Goal: Use online tool/utility: Utilize a website feature to perform a specific function

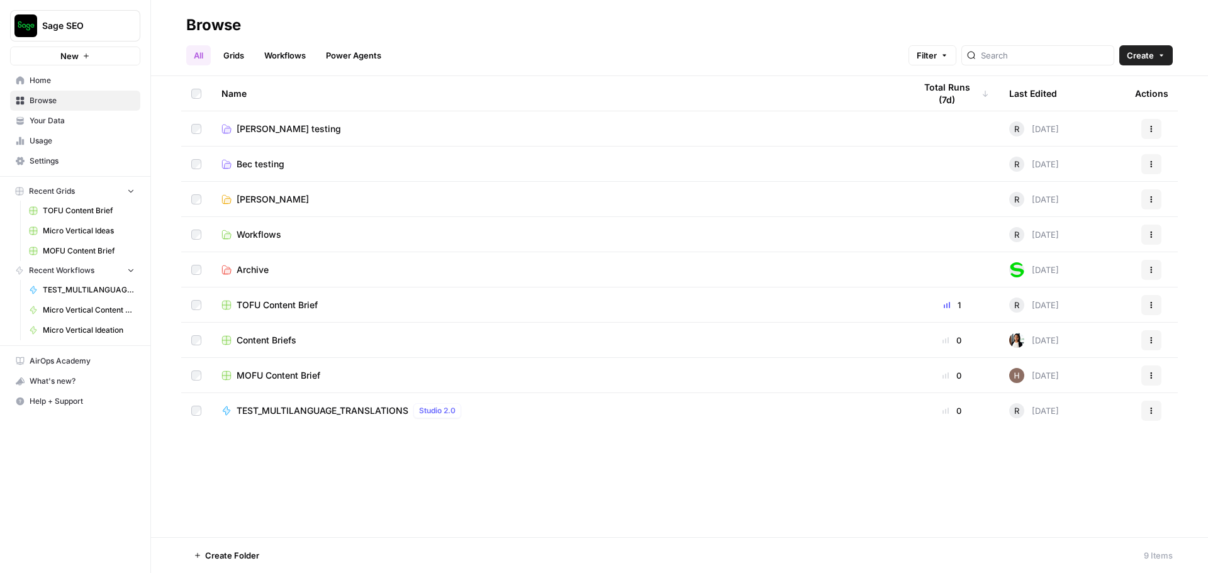
click at [238, 50] on link "Grids" at bounding box center [234, 55] width 36 height 20
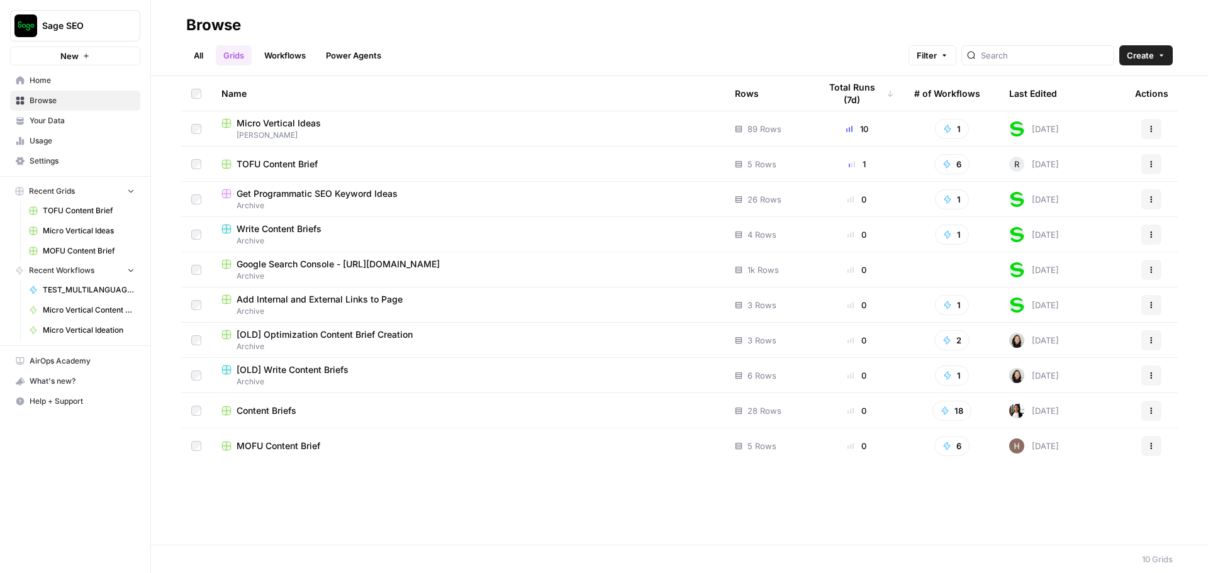
click at [201, 59] on link "All" at bounding box center [198, 55] width 25 height 20
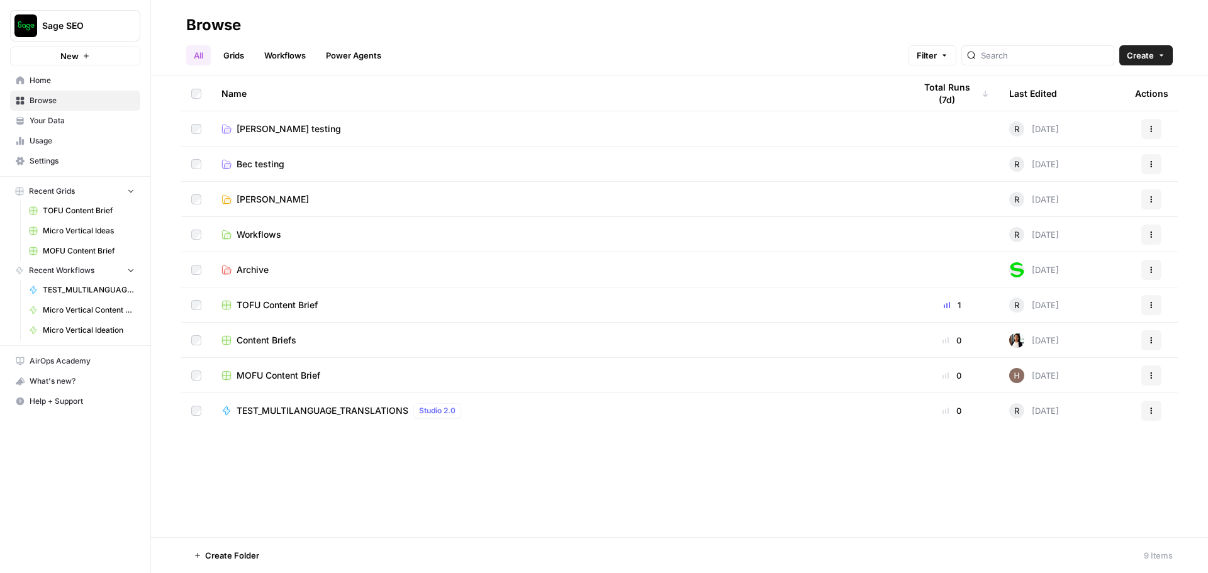
click at [290, 58] on link "Workflows" at bounding box center [285, 55] width 57 height 20
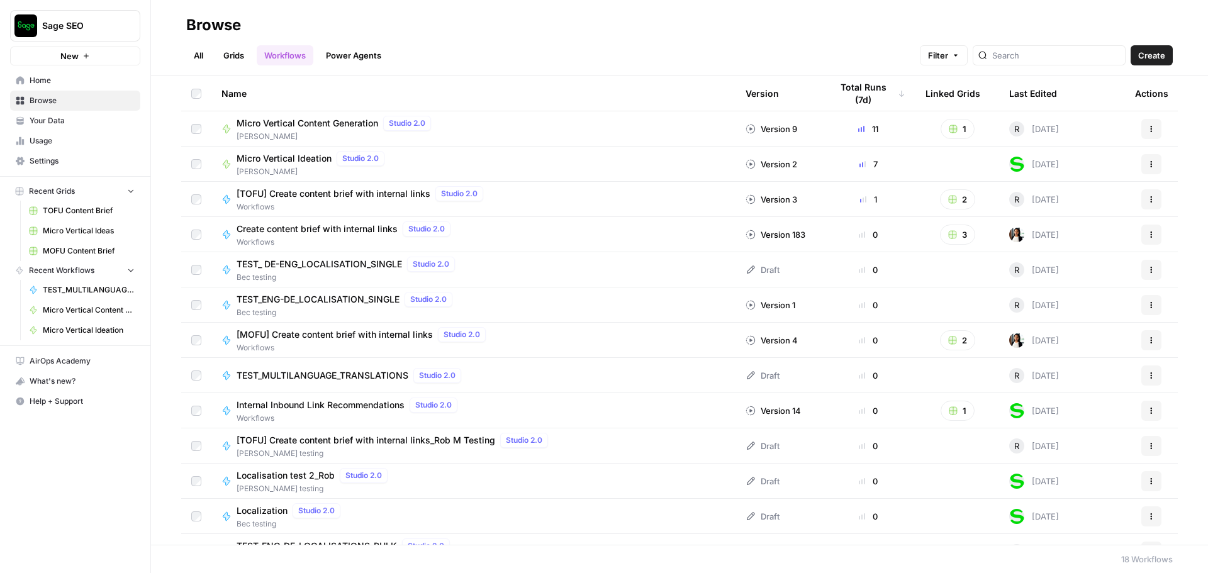
click at [325, 369] on span "TEST_MULTILANGUAGE_TRANSLATIONS" at bounding box center [322, 375] width 172 height 13
click at [344, 376] on span "TEST_MULTILANGUAGE_TRANSLATIONS" at bounding box center [322, 375] width 172 height 13
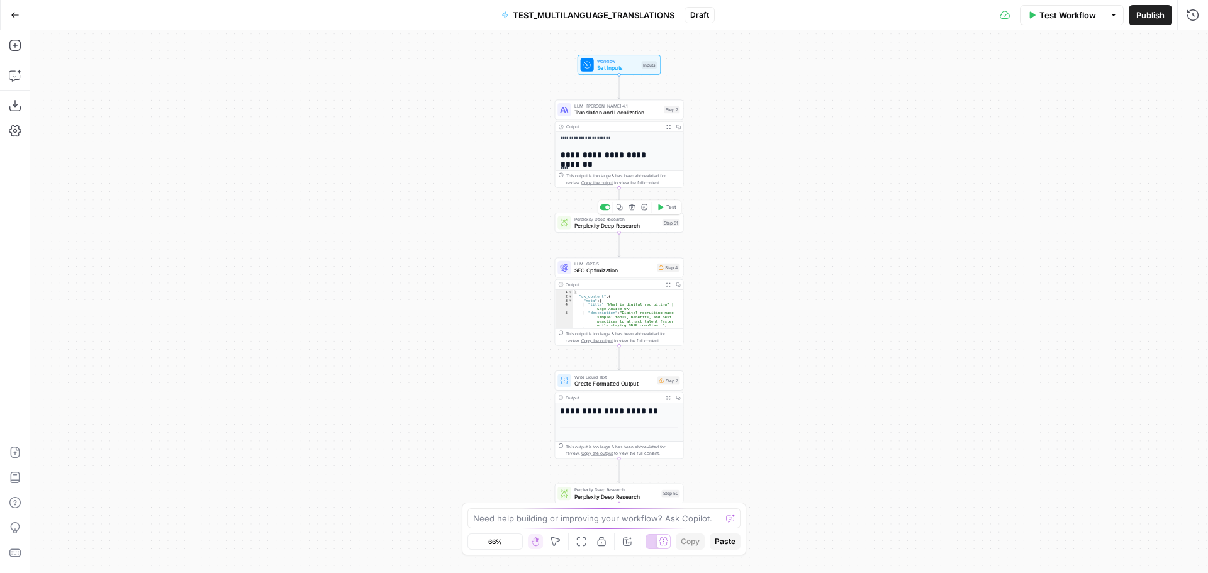
click at [649, 220] on span "Perplexity Deep Research" at bounding box center [616, 219] width 85 height 7
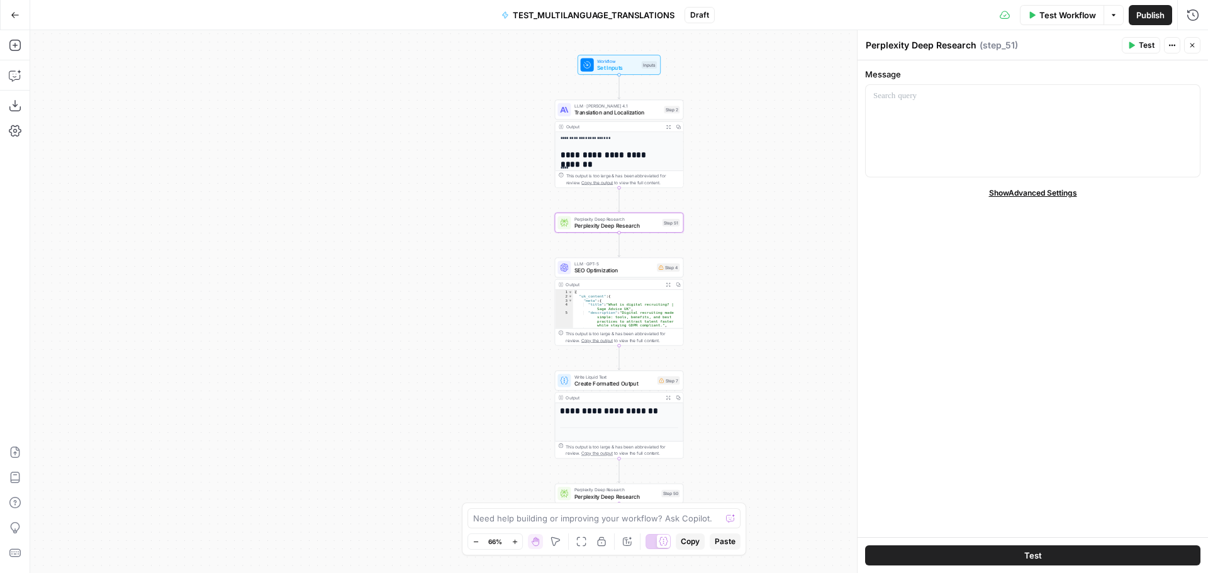
click at [619, 494] on span "Perplexity Deep Research" at bounding box center [616, 496] width 84 height 8
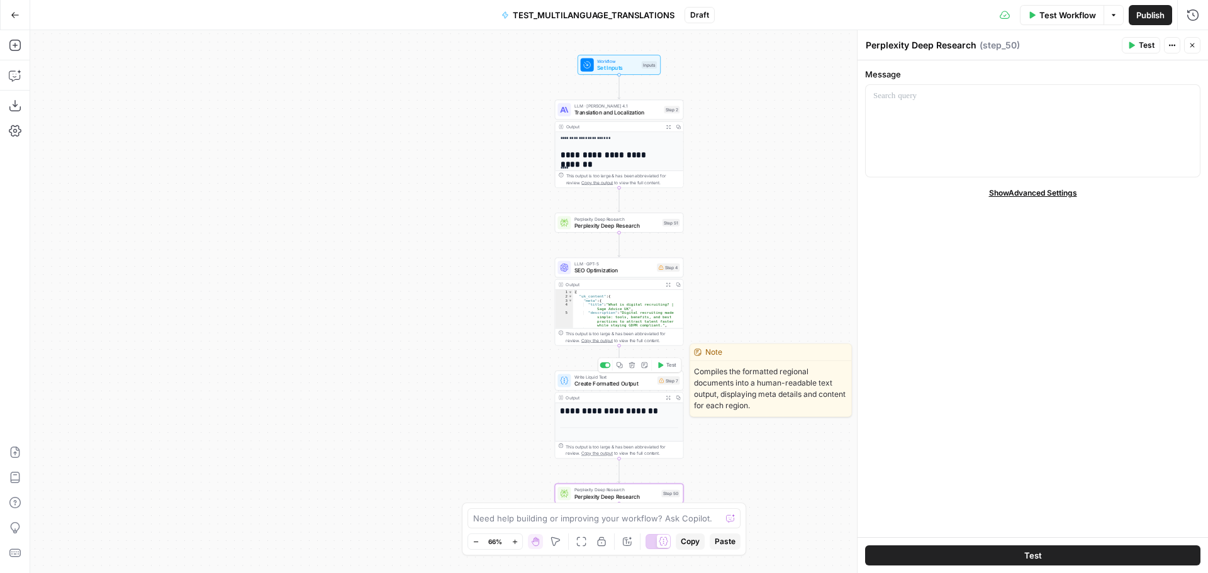
click at [623, 382] on span "Create Formatted Output" at bounding box center [614, 383] width 80 height 8
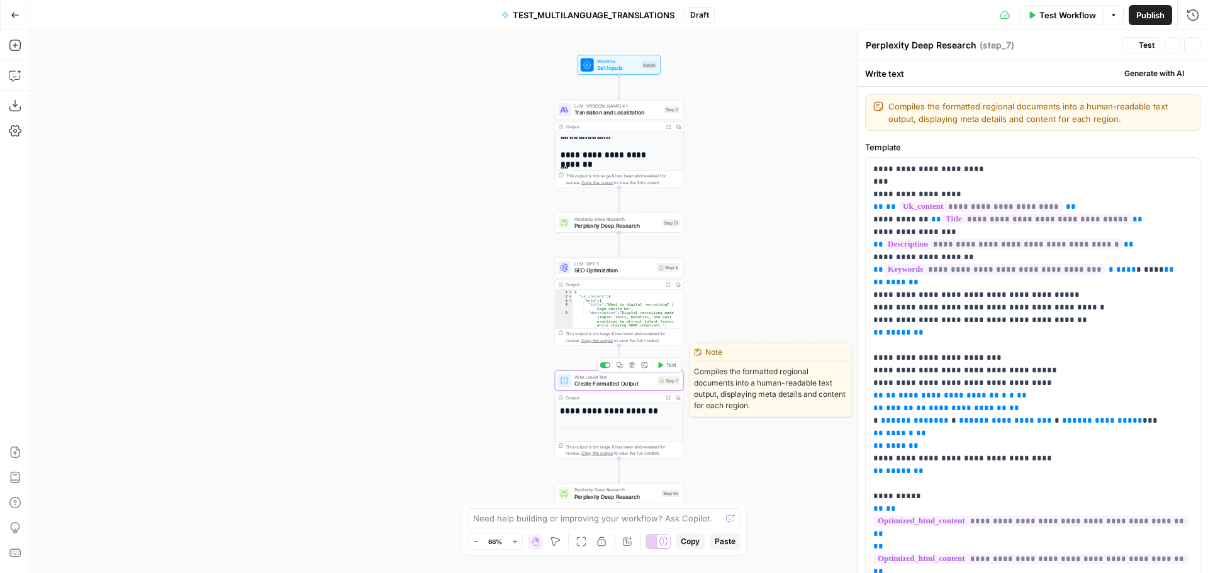
type textarea "Create Formatted Output"
